Goal: Transaction & Acquisition: Purchase product/service

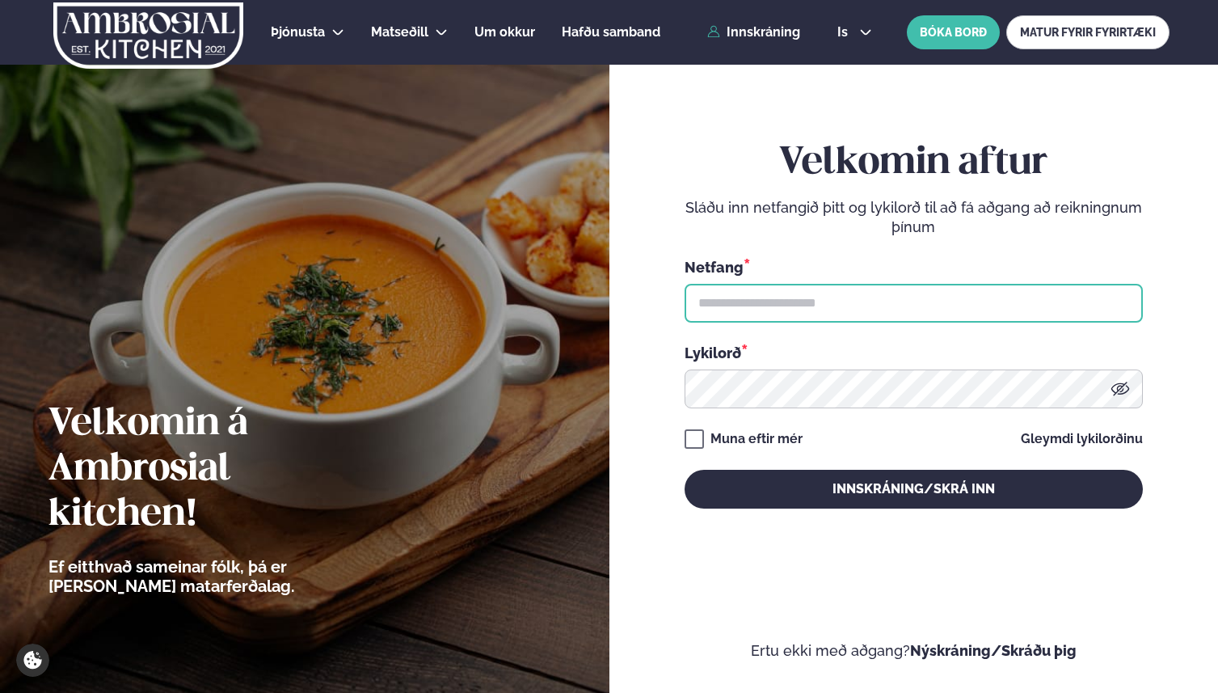
click at [764, 287] on input "text" at bounding box center [914, 303] width 458 height 39
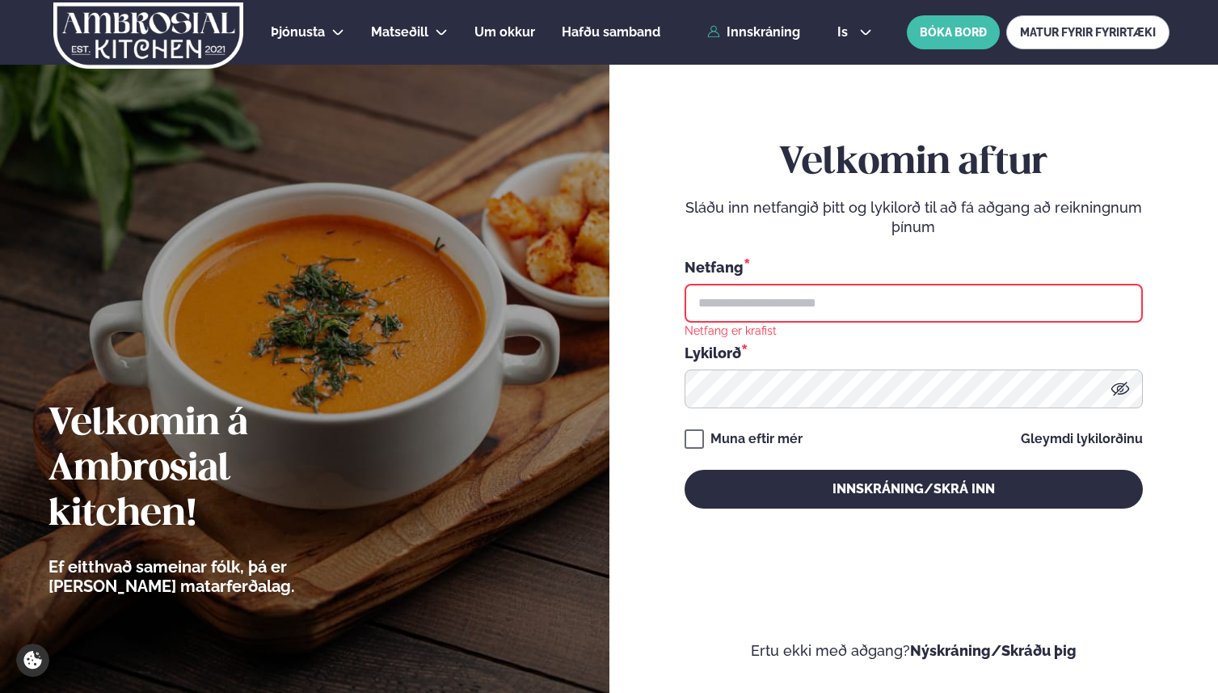
type input "**********"
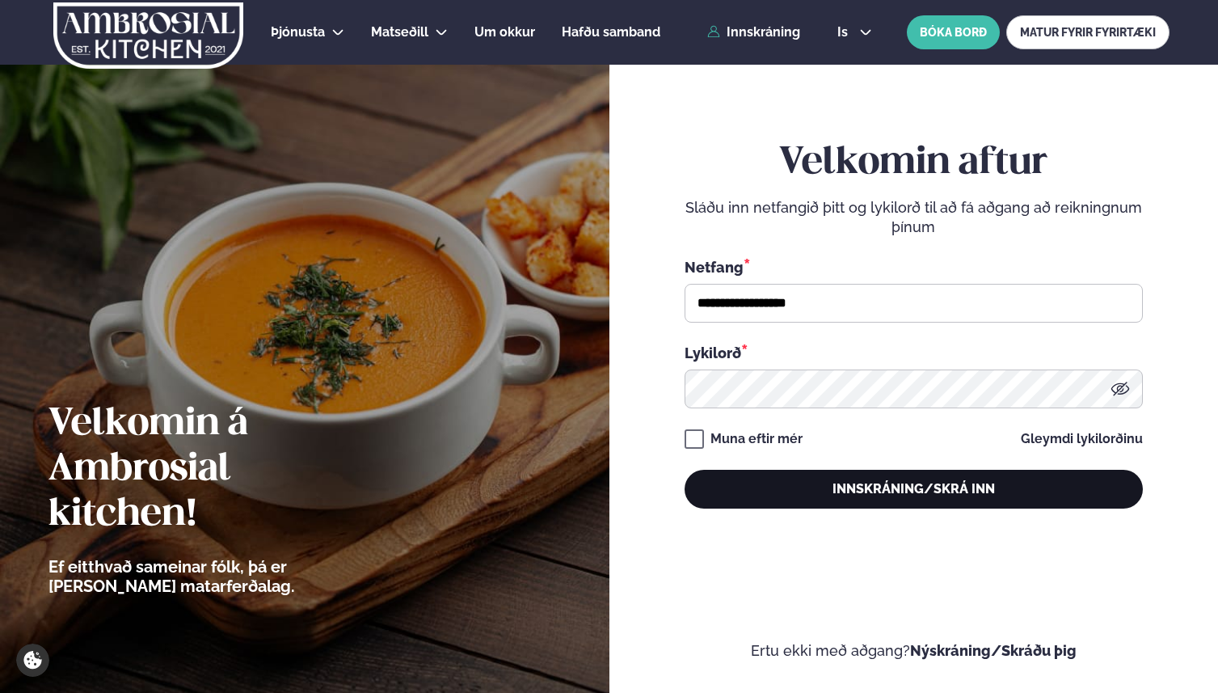
click at [819, 489] on button "Innskráning/Skrá inn" at bounding box center [914, 489] width 458 height 39
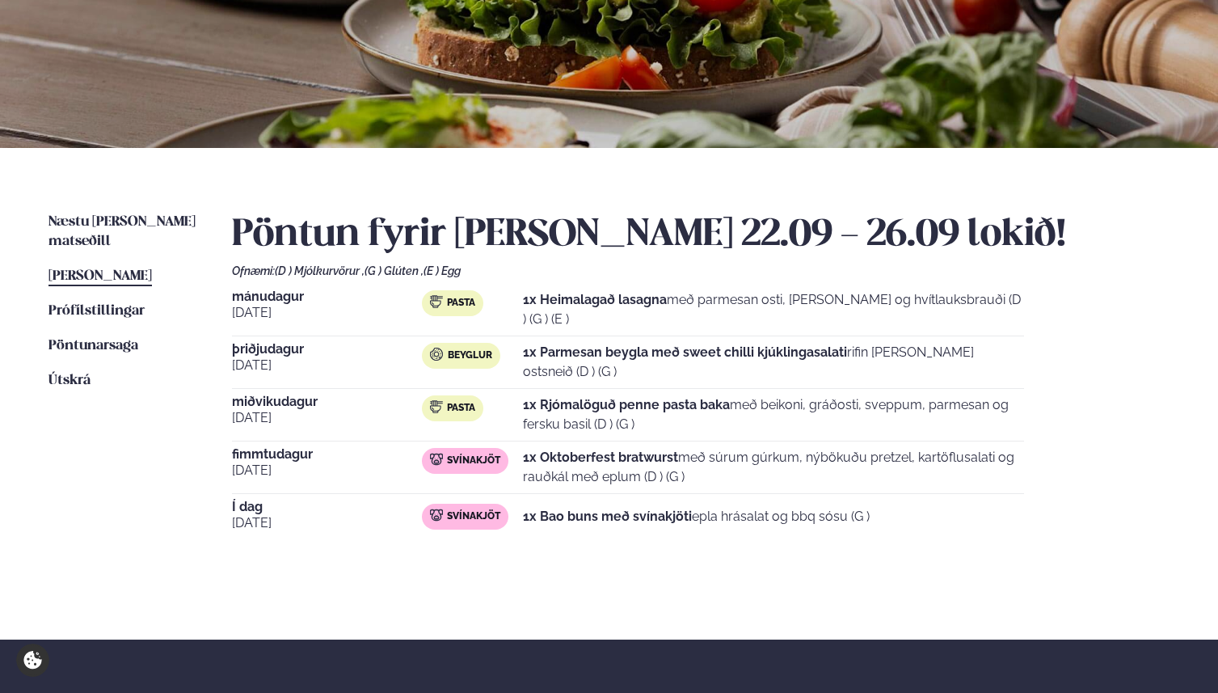
scroll to position [401, 0]
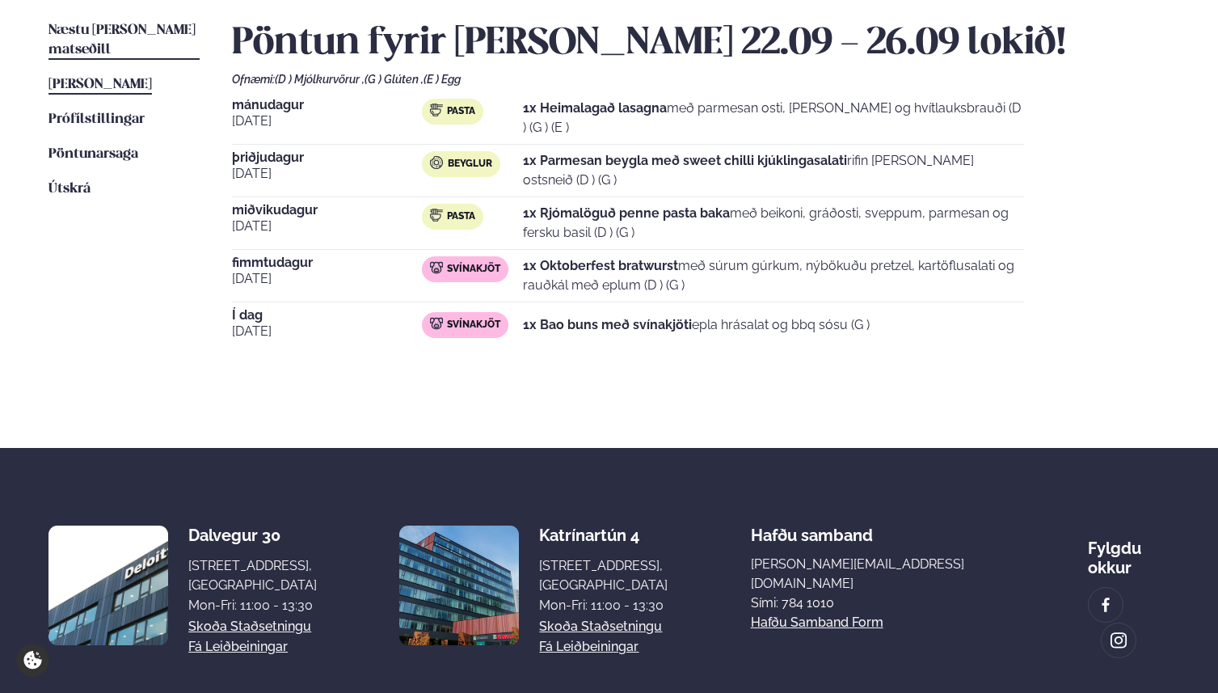
click at [154, 26] on span "Næstu [PERSON_NAME] matseðill" at bounding box center [122, 39] width 147 height 33
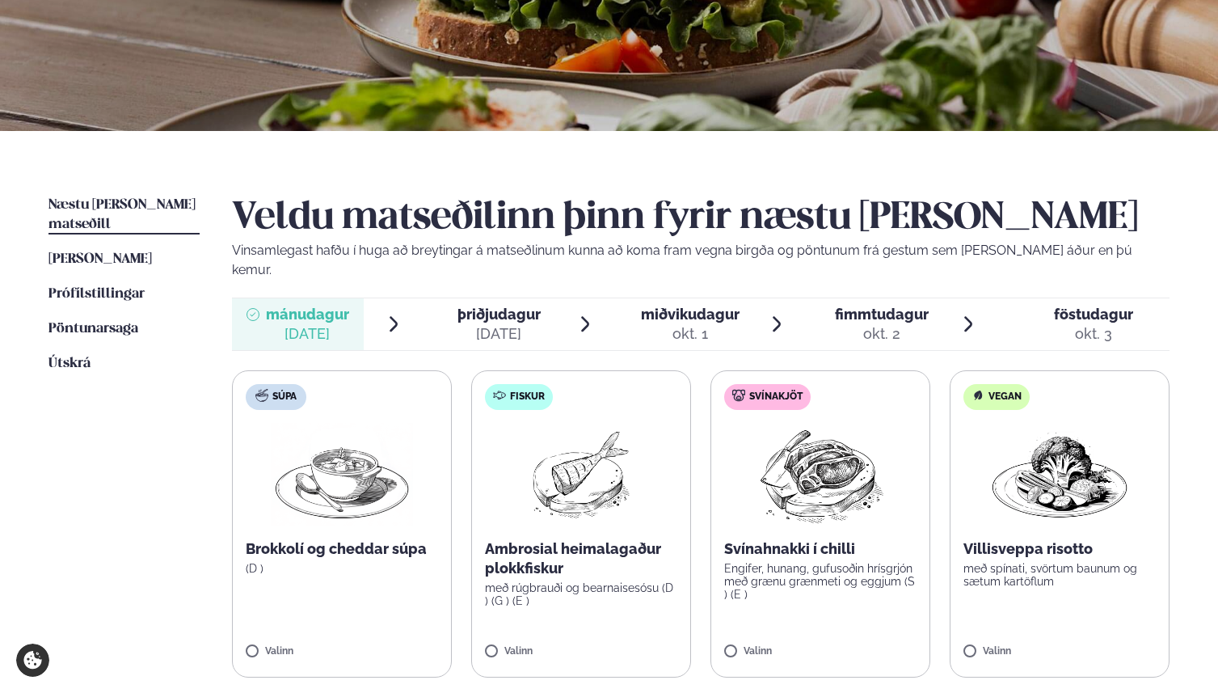
scroll to position [294, 0]
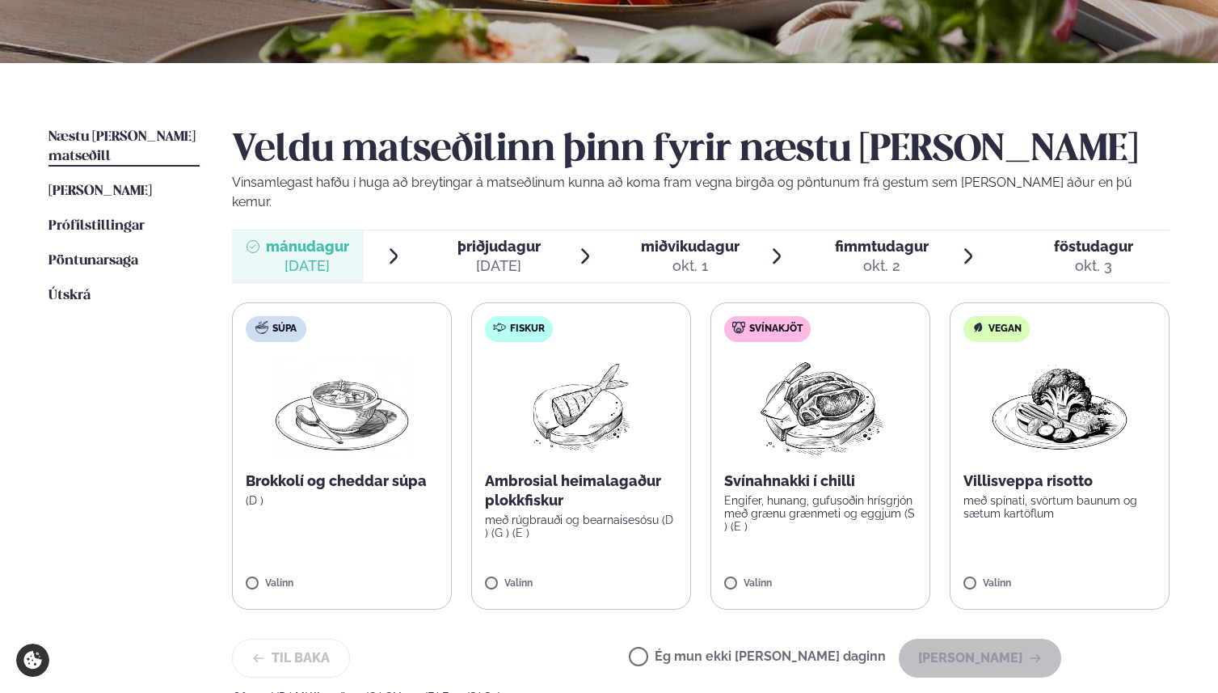
click at [590, 388] on img at bounding box center [580, 406] width 103 height 103
click at [997, 644] on button "[PERSON_NAME]" at bounding box center [980, 658] width 162 height 39
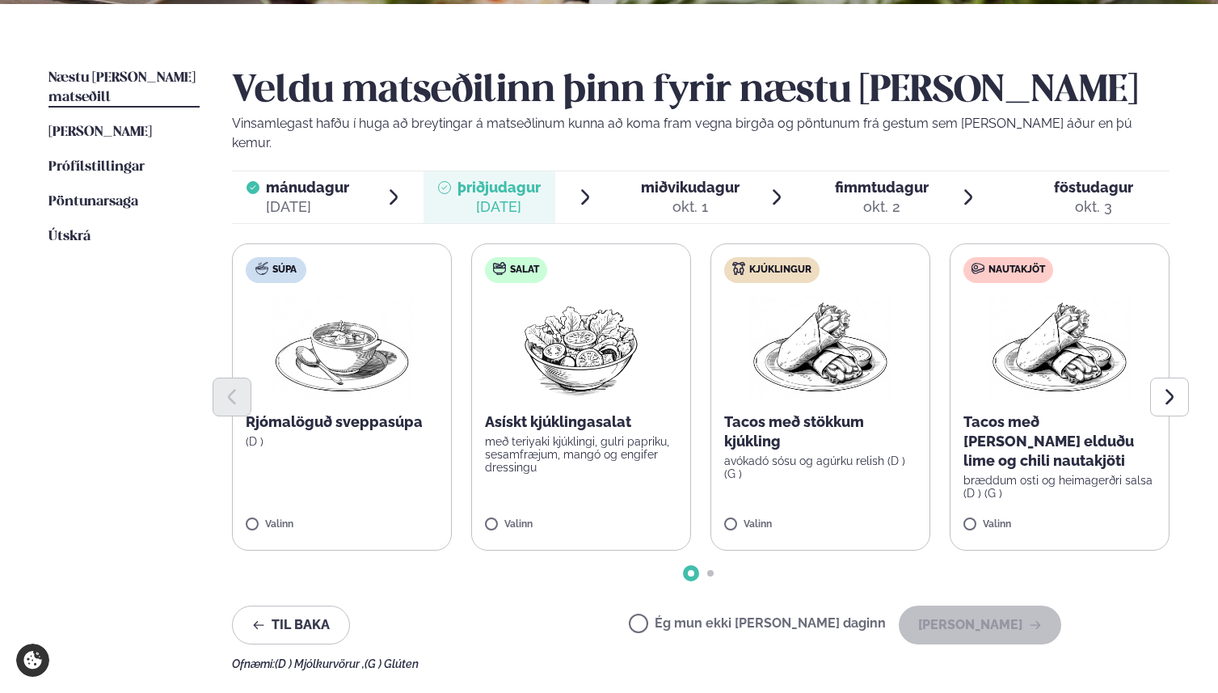
scroll to position [356, 0]
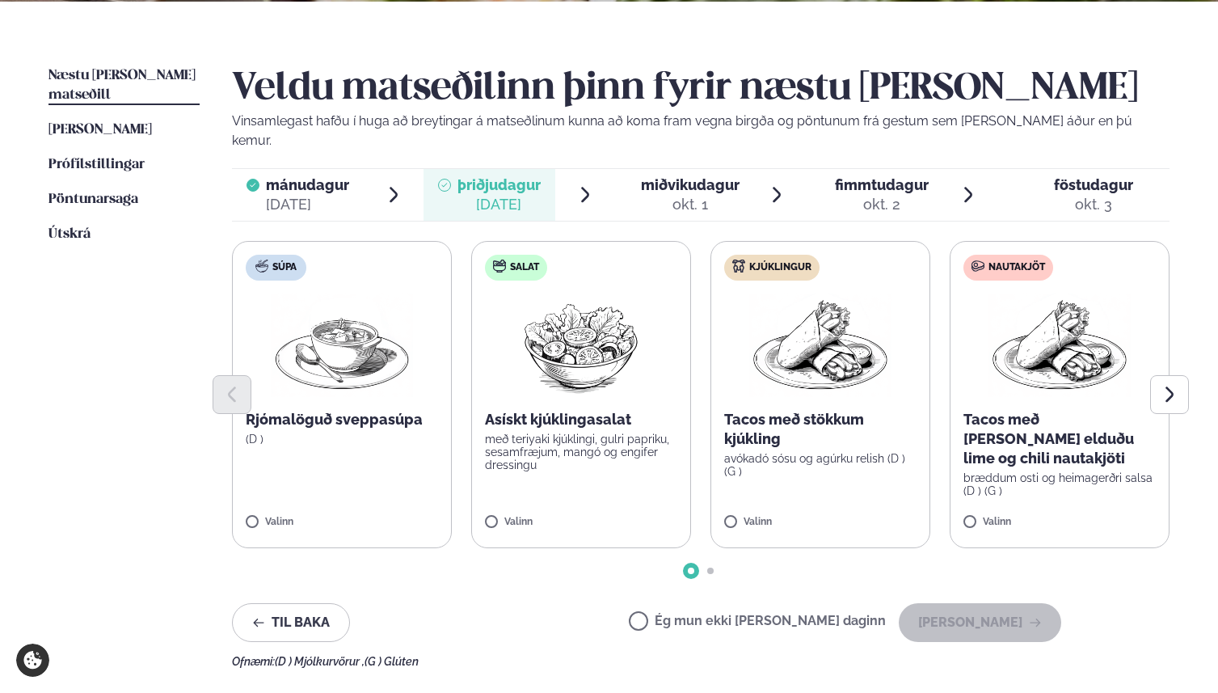
click at [1010, 375] on div at bounding box center [701, 394] width 938 height 39
click at [1044, 340] on img at bounding box center [1060, 344] width 142 height 103
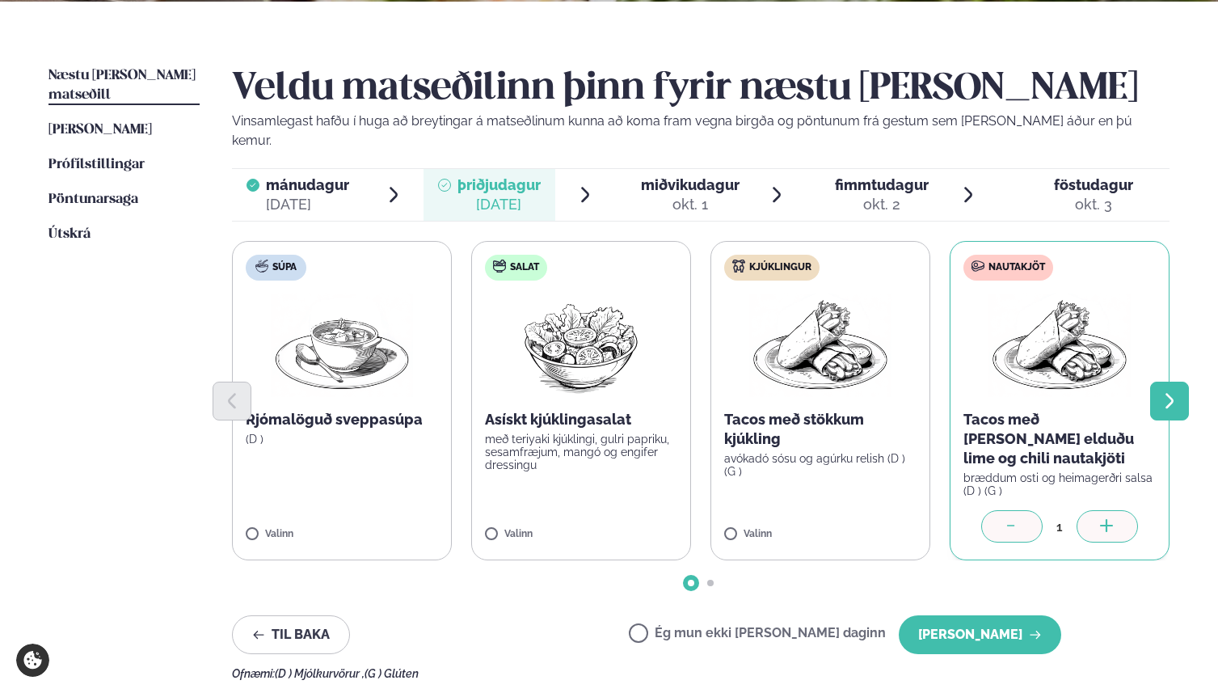
click at [1176, 386] on button "Next slide" at bounding box center [1169, 401] width 39 height 39
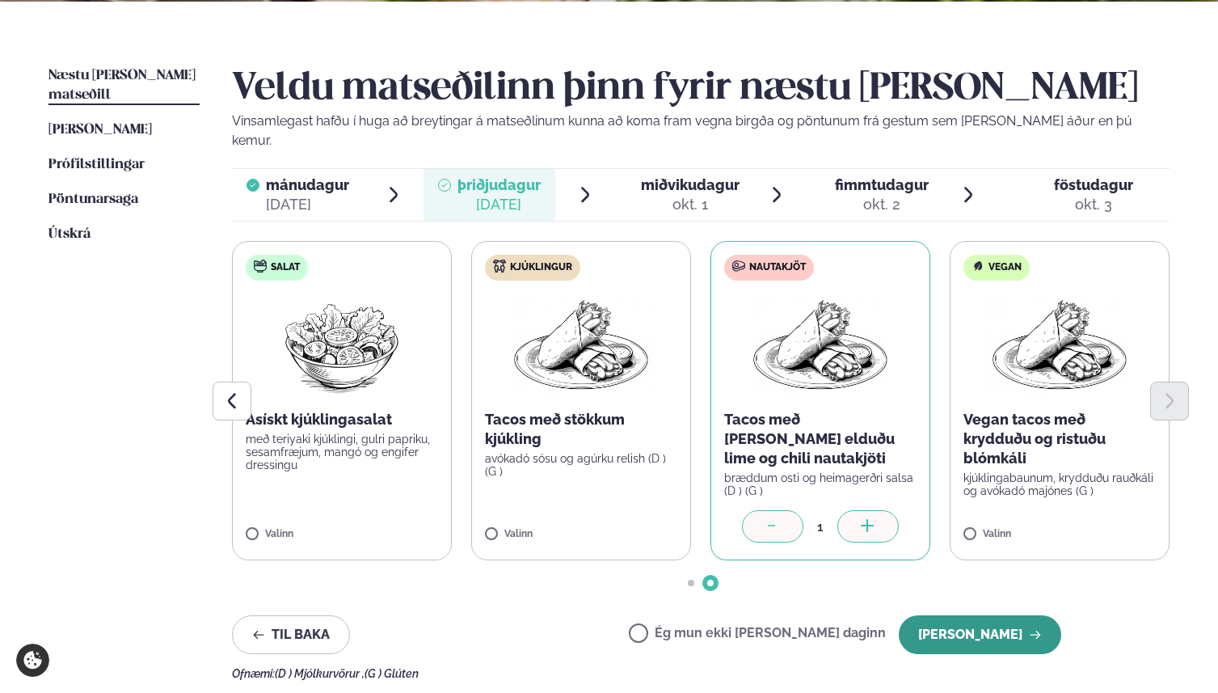
click at [981, 615] on button "[PERSON_NAME]" at bounding box center [980, 634] width 162 height 39
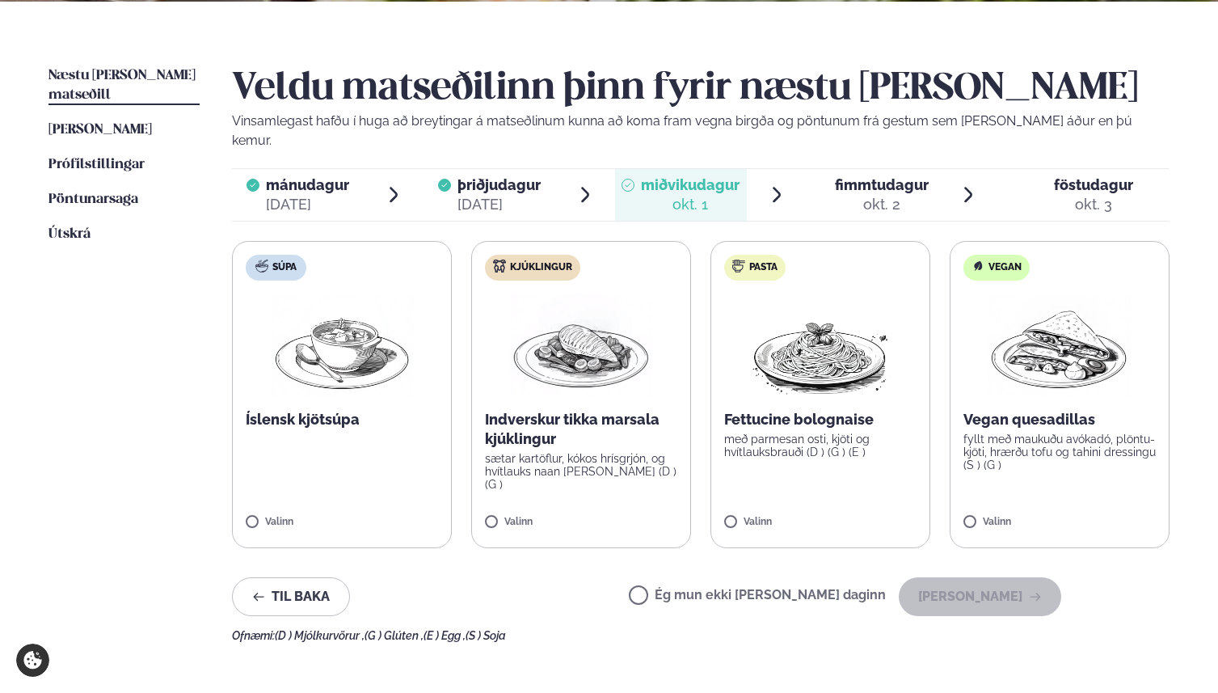
click at [843, 351] on img at bounding box center [820, 344] width 142 height 103
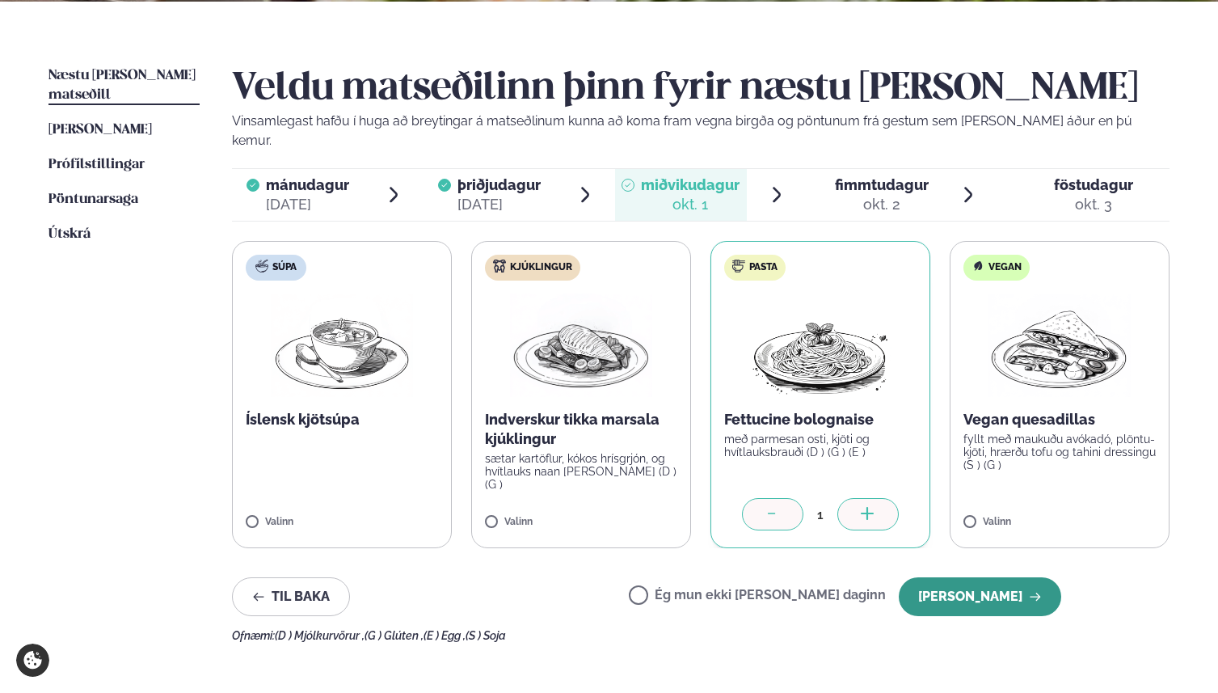
click at [1002, 577] on button "[PERSON_NAME]" at bounding box center [980, 596] width 162 height 39
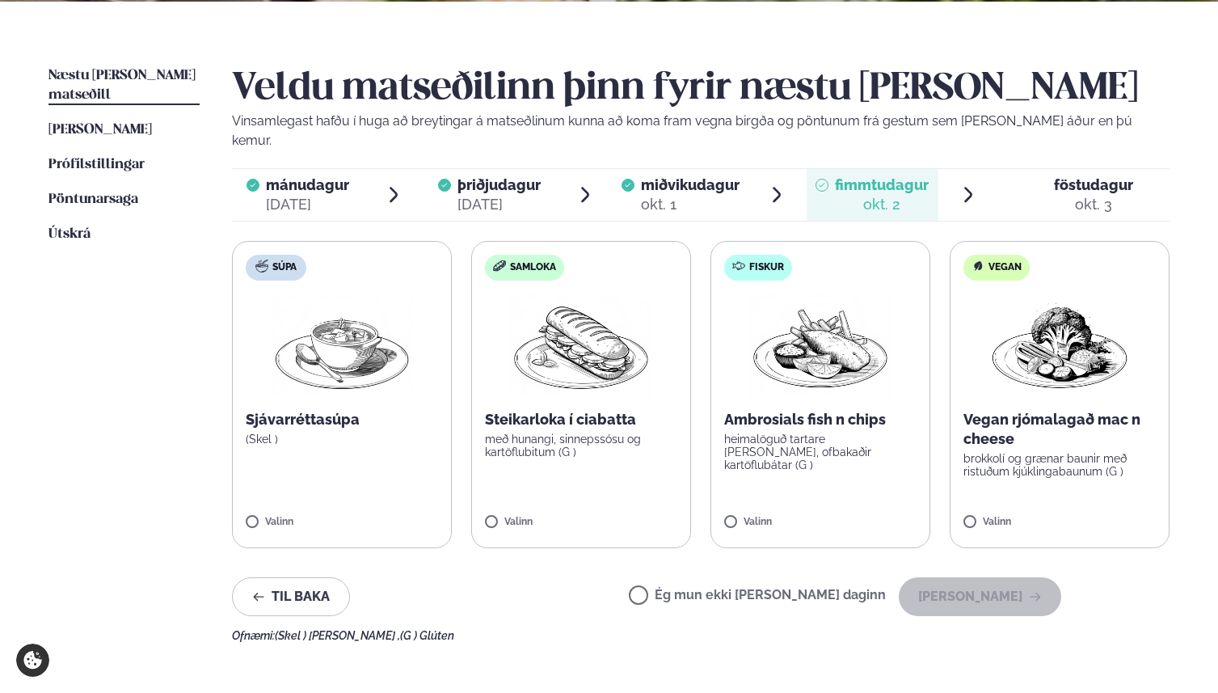
click at [572, 321] on img at bounding box center [581, 344] width 142 height 103
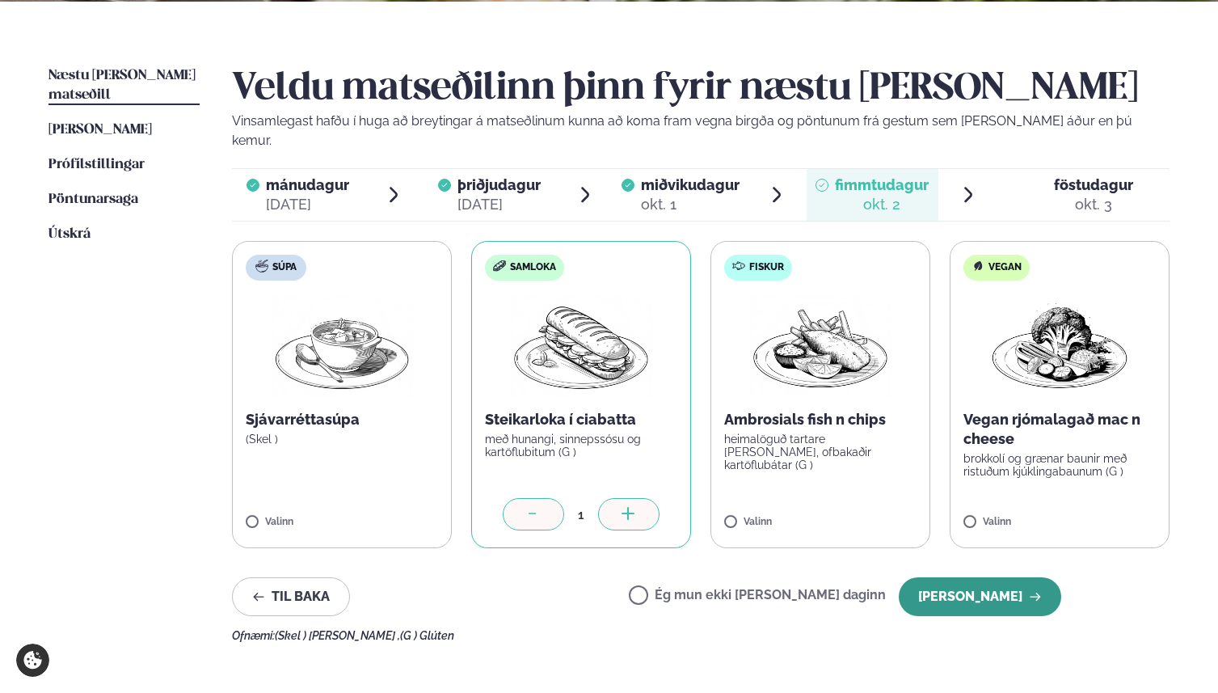
click at [986, 577] on button "[PERSON_NAME]" at bounding box center [980, 596] width 162 height 39
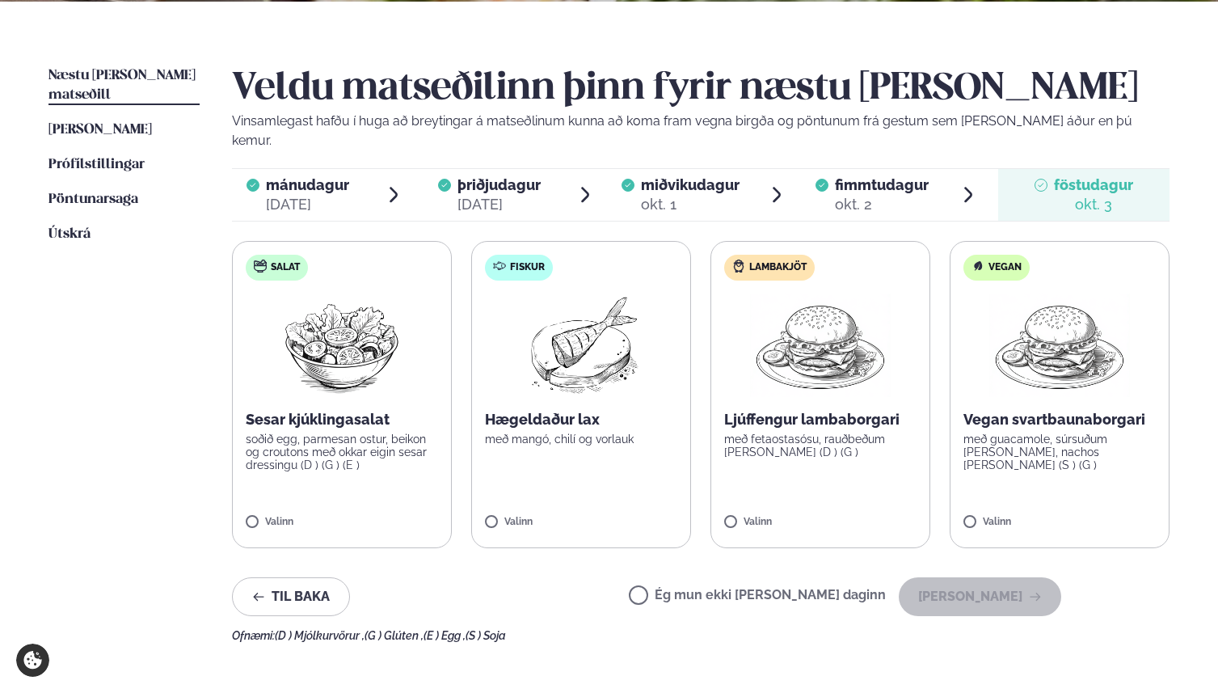
click at [856, 330] on img at bounding box center [820, 344] width 143 height 103
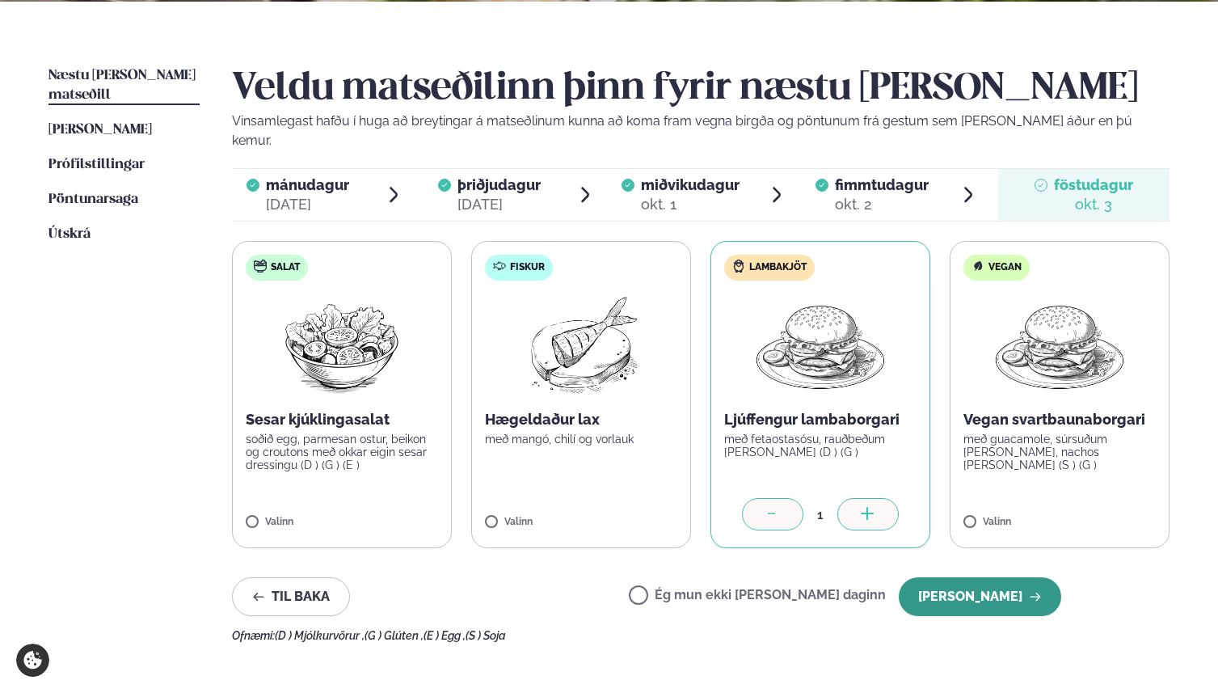
click at [952, 586] on button "[PERSON_NAME]" at bounding box center [980, 596] width 162 height 39
